Goal: Navigation & Orientation: Find specific page/section

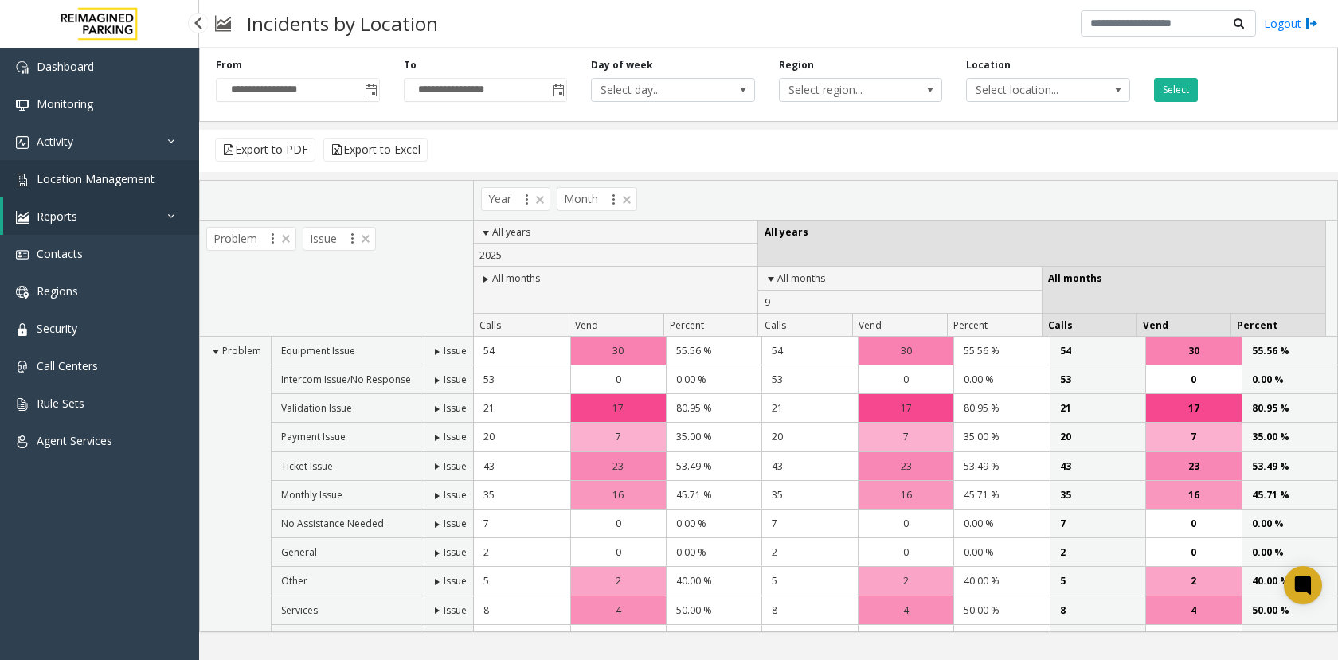
click at [132, 182] on span "Location Management" at bounding box center [96, 178] width 118 height 15
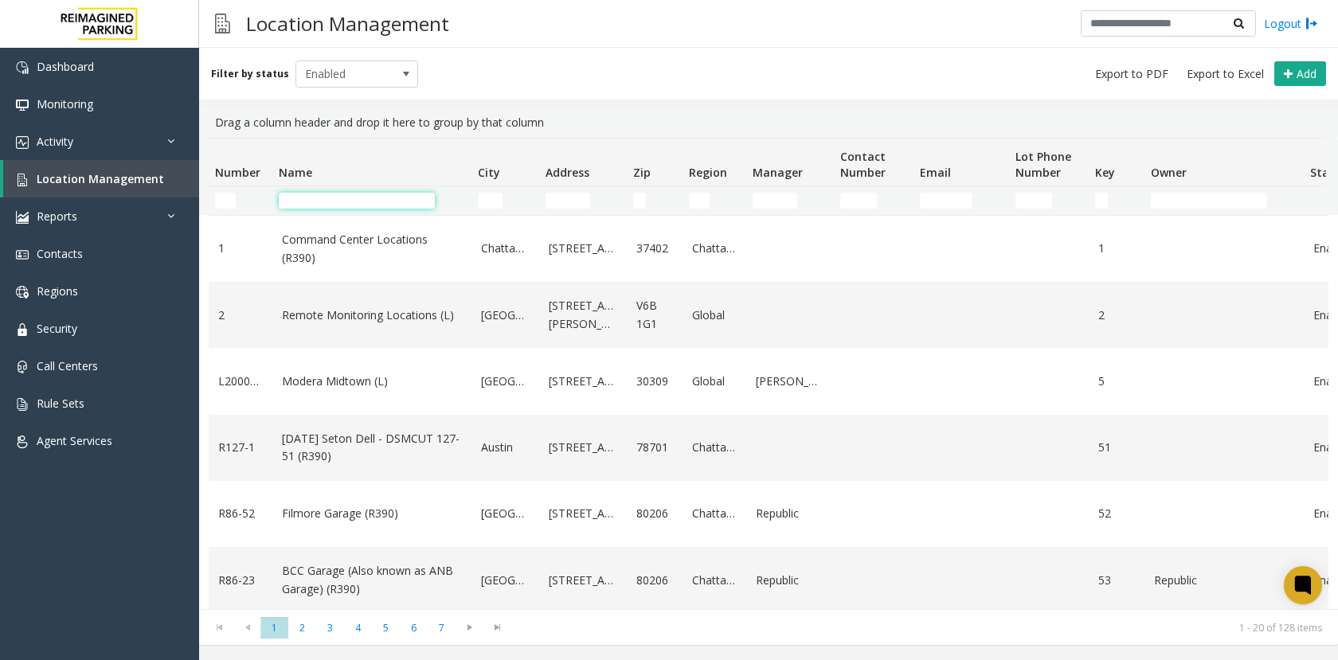
click at [309, 196] on input "Name Filter" at bounding box center [357, 201] width 156 height 16
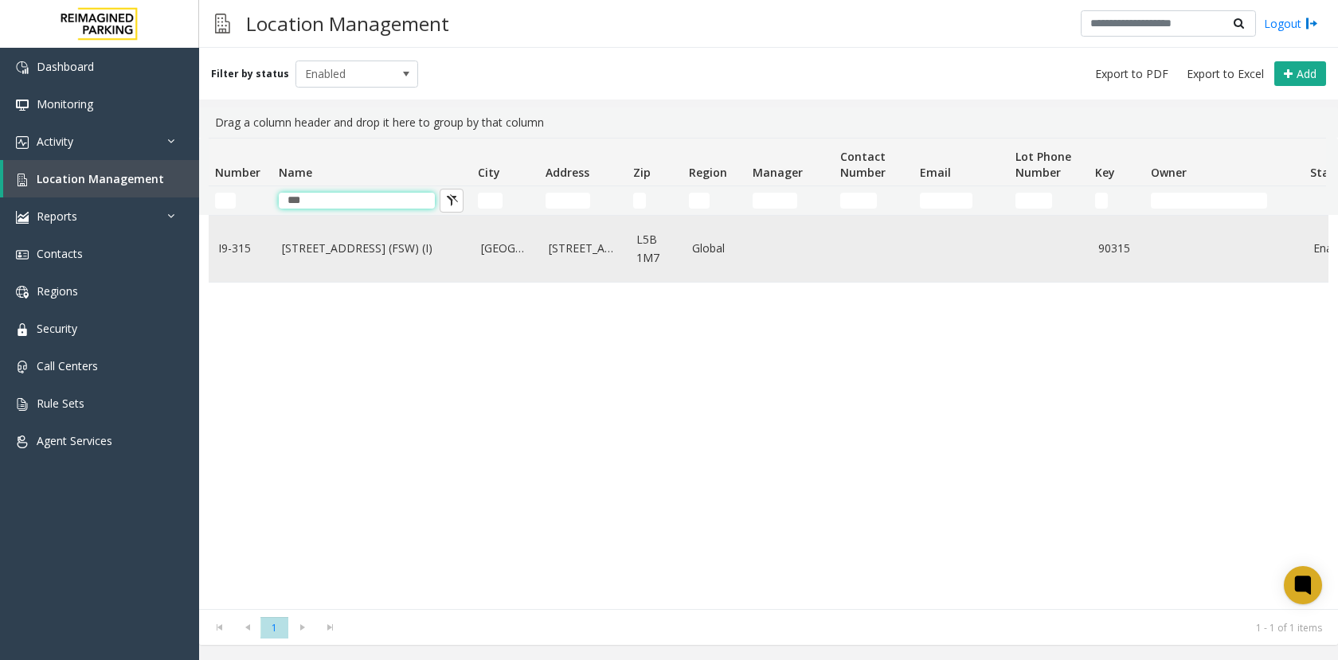
type input "***"
click at [318, 243] on link "[STREET_ADDRESS] (FSW) (I)" at bounding box center [372, 249] width 180 height 18
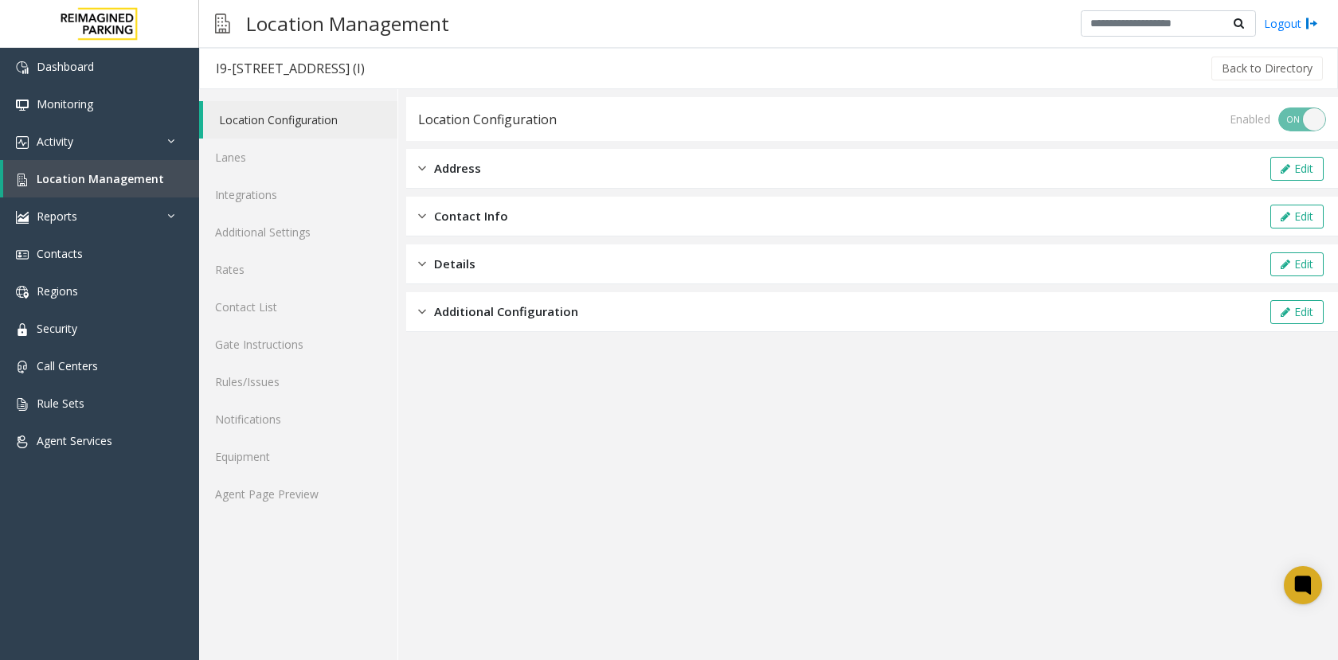
click at [350, 63] on div "I9-[STREET_ADDRESS] (I)" at bounding box center [290, 68] width 149 height 21
click at [445, 592] on app-location-configuration "Location Configuration Enabled ON OFF Address Edit Contact Info Edit Details Ed…" at bounding box center [872, 378] width 932 height 563
click at [408, 595] on app-location-configuration "Location Configuration Enabled ON OFF Address Edit Contact Info Edit Details Ed…" at bounding box center [872, 378] width 932 height 563
click at [231, 495] on link "Agent Page Preview" at bounding box center [298, 494] width 198 height 37
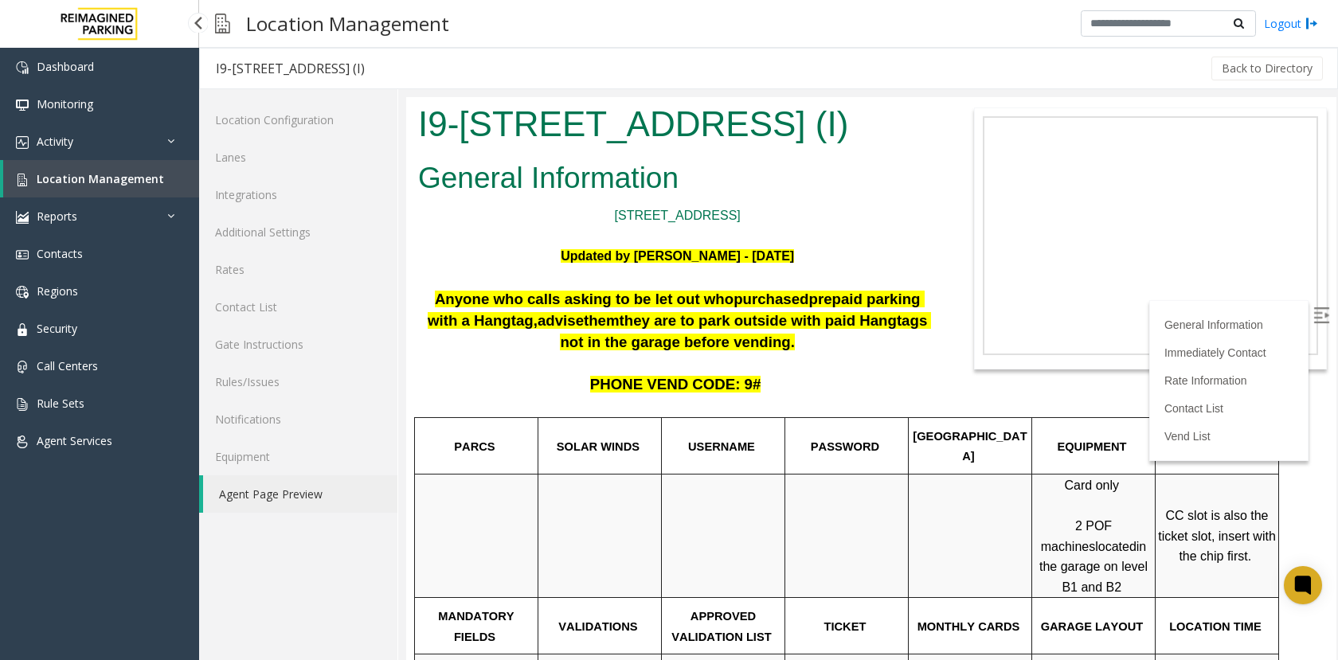
click at [99, 169] on link "Location Management" at bounding box center [101, 178] width 196 height 37
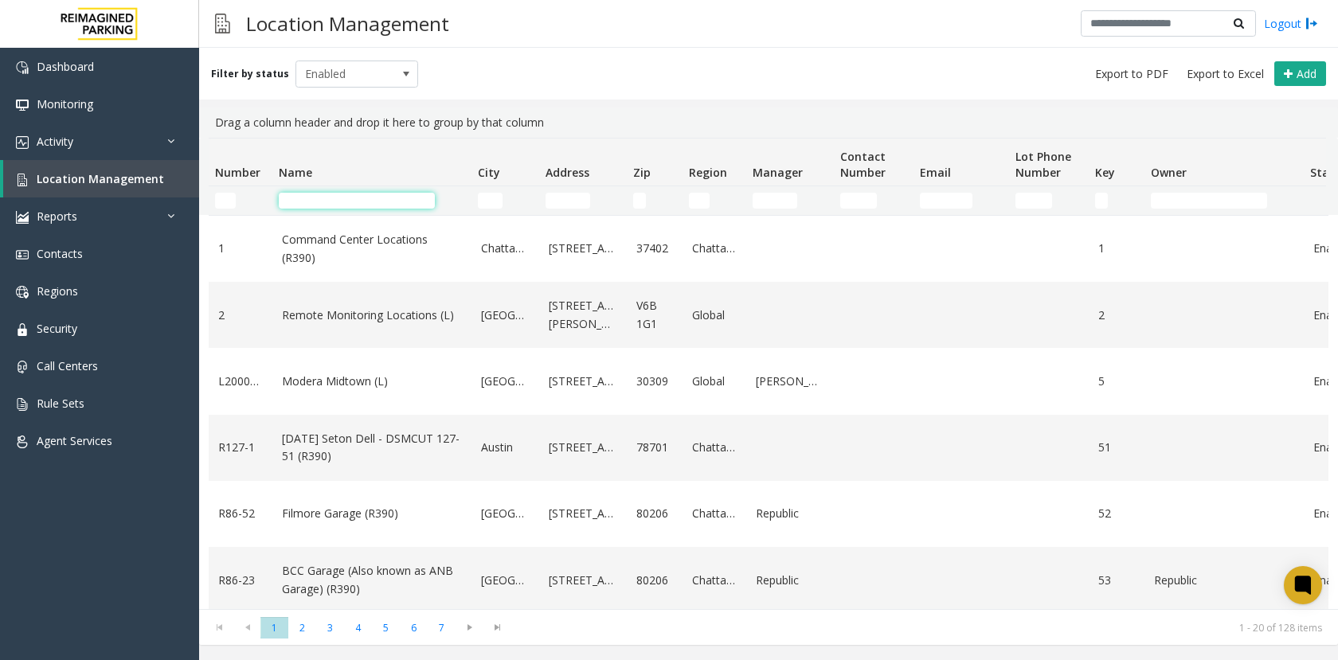
click at [331, 202] on input "Name Filter" at bounding box center [357, 201] width 156 height 16
